Goal: Task Accomplishment & Management: Manage account settings

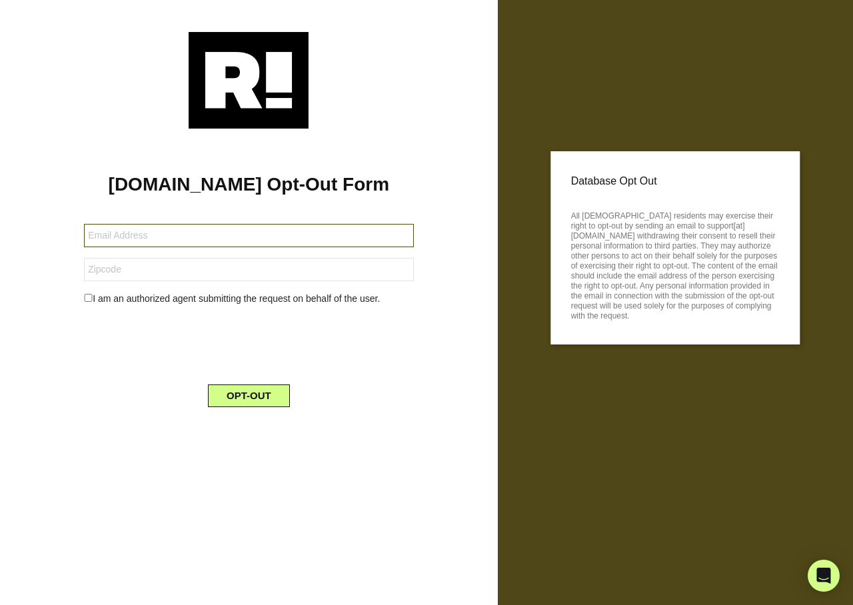
type input "[EMAIL_ADDRESS][DOMAIN_NAME]"
type input "34472"
type input "lightfoot_78759@yahoo.com"
type input "78759"
type input "[EMAIL_ADDRESS][DOMAIN_NAME]"
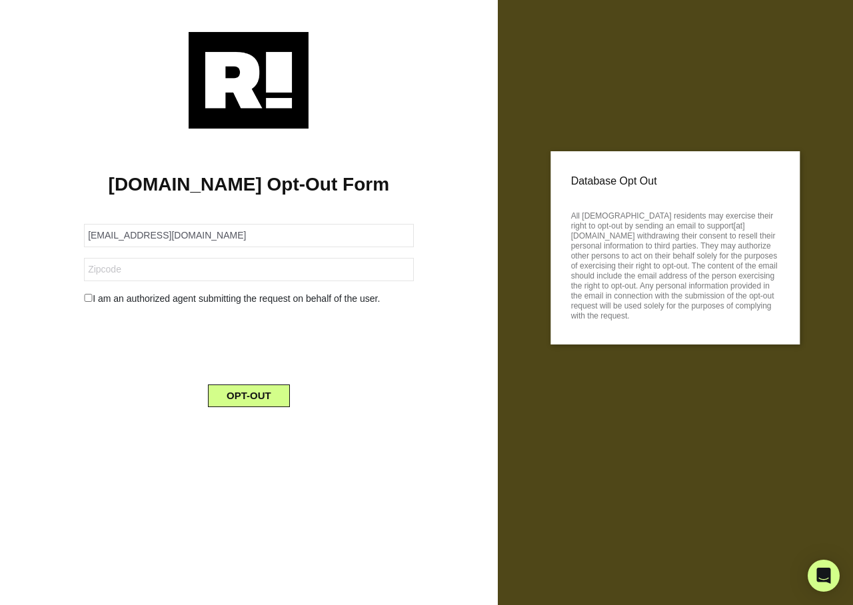
type input "93551"
